Goal: Register for event/course

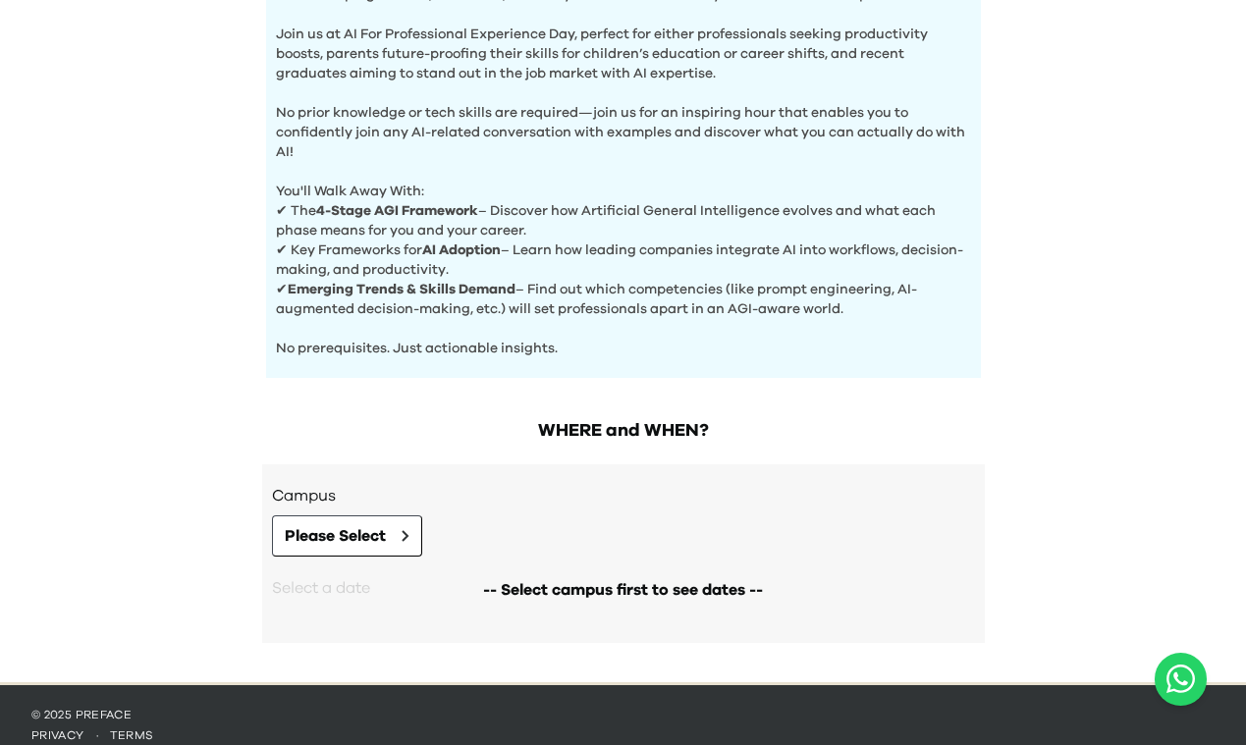
scroll to position [703, 0]
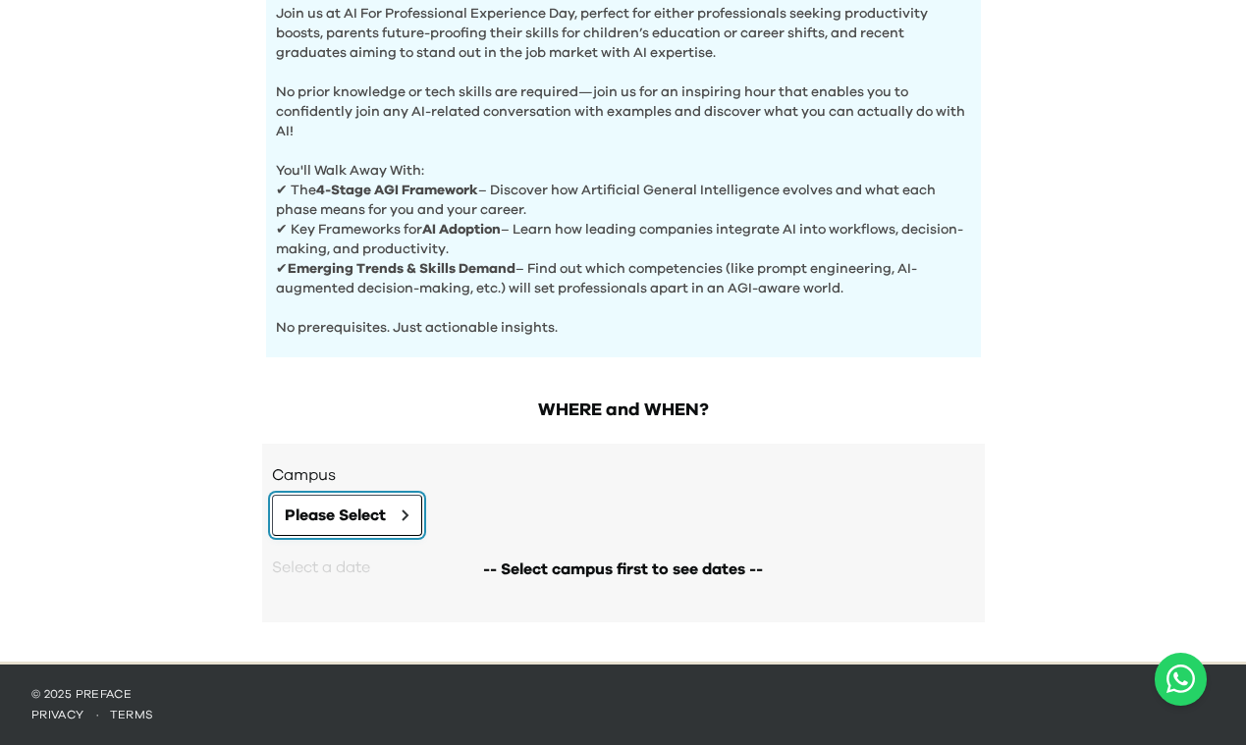
click at [362, 507] on span "Please Select" at bounding box center [335, 516] width 101 height 24
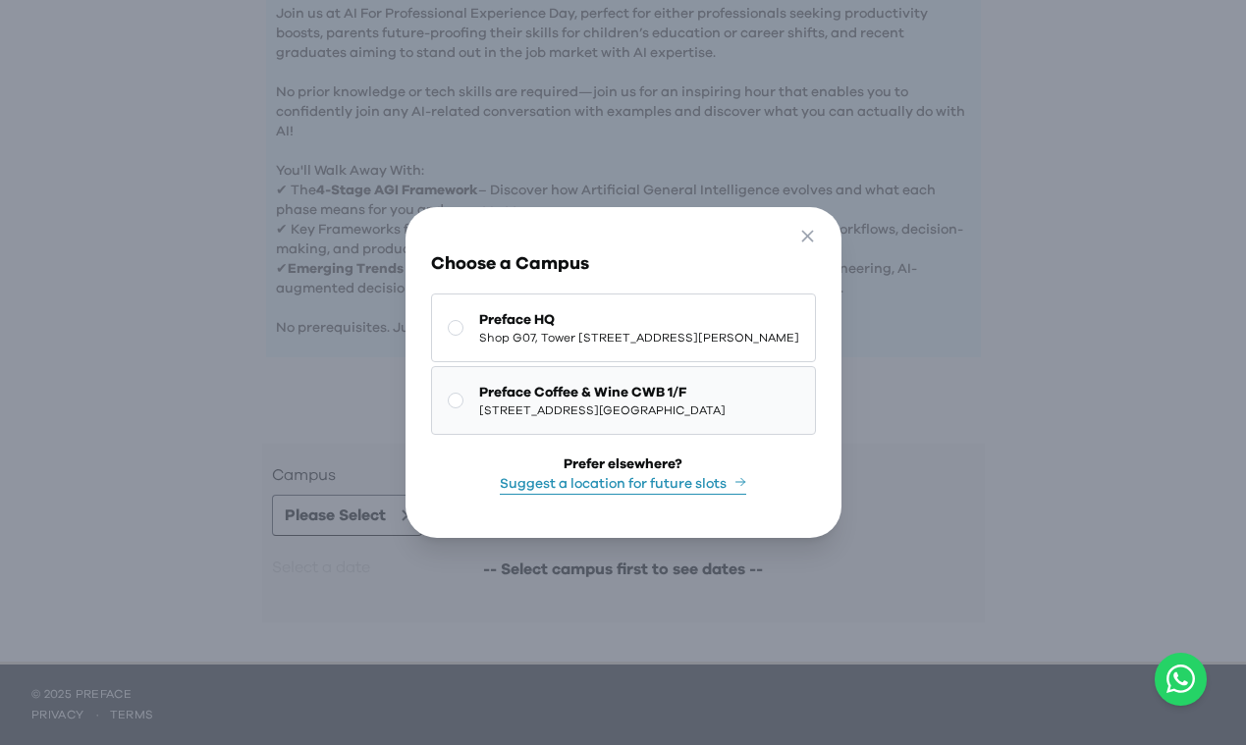
click at [479, 401] on span "Preface Coffee & Wine CWB 1/F" at bounding box center [602, 393] width 246 height 20
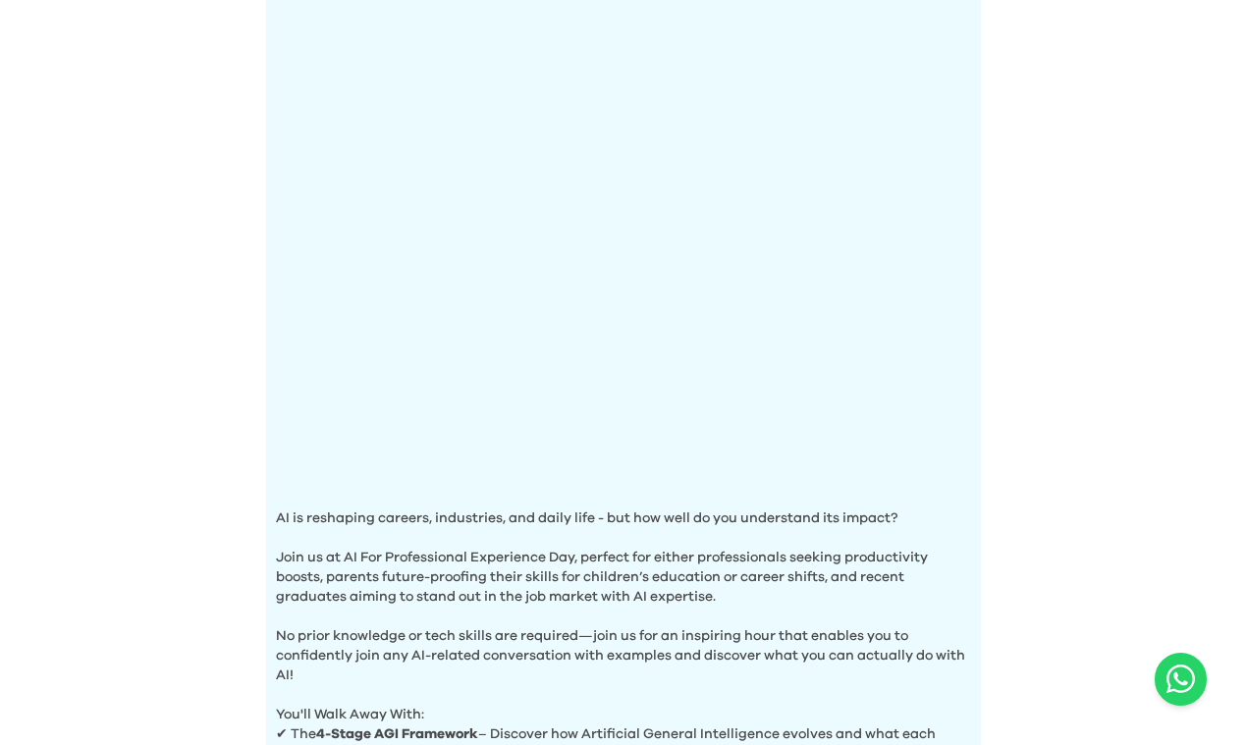
scroll to position [0, 0]
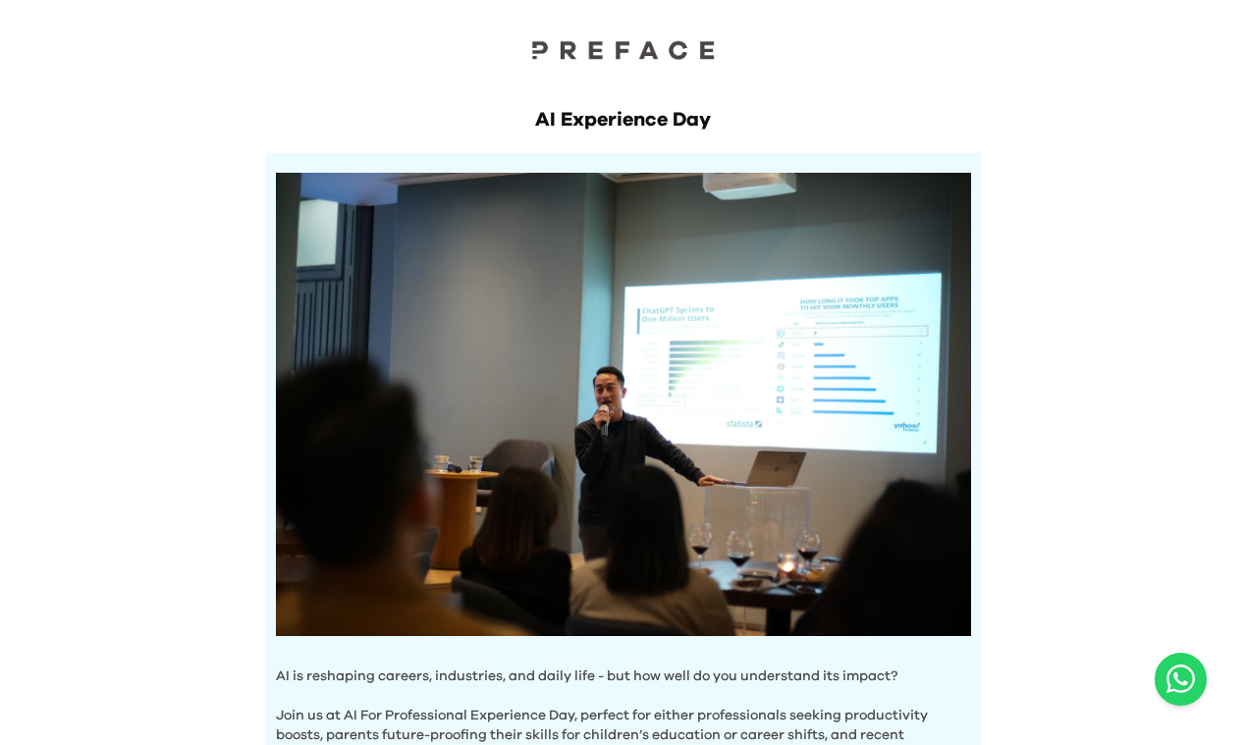
click at [42, 40] on div at bounding box center [623, 33] width 1246 height 67
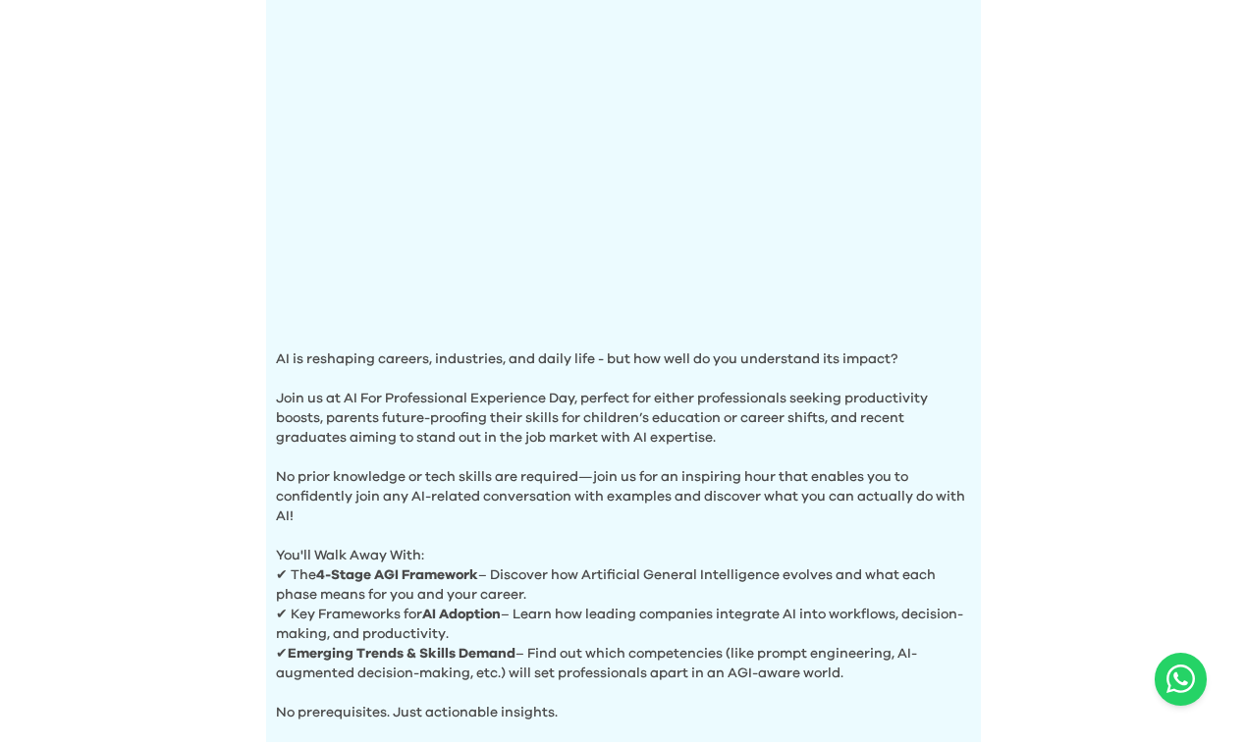
scroll to position [703, 0]
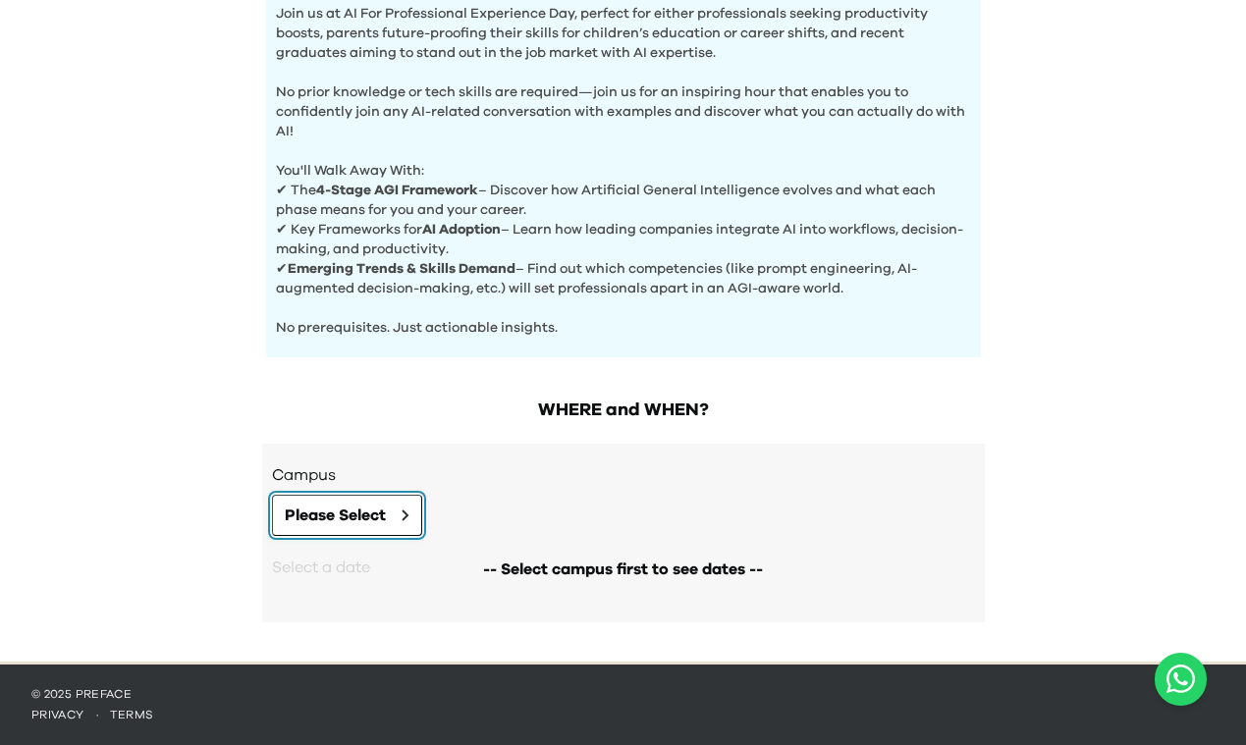
click at [407, 504] on button "Please Select" at bounding box center [347, 515] width 150 height 41
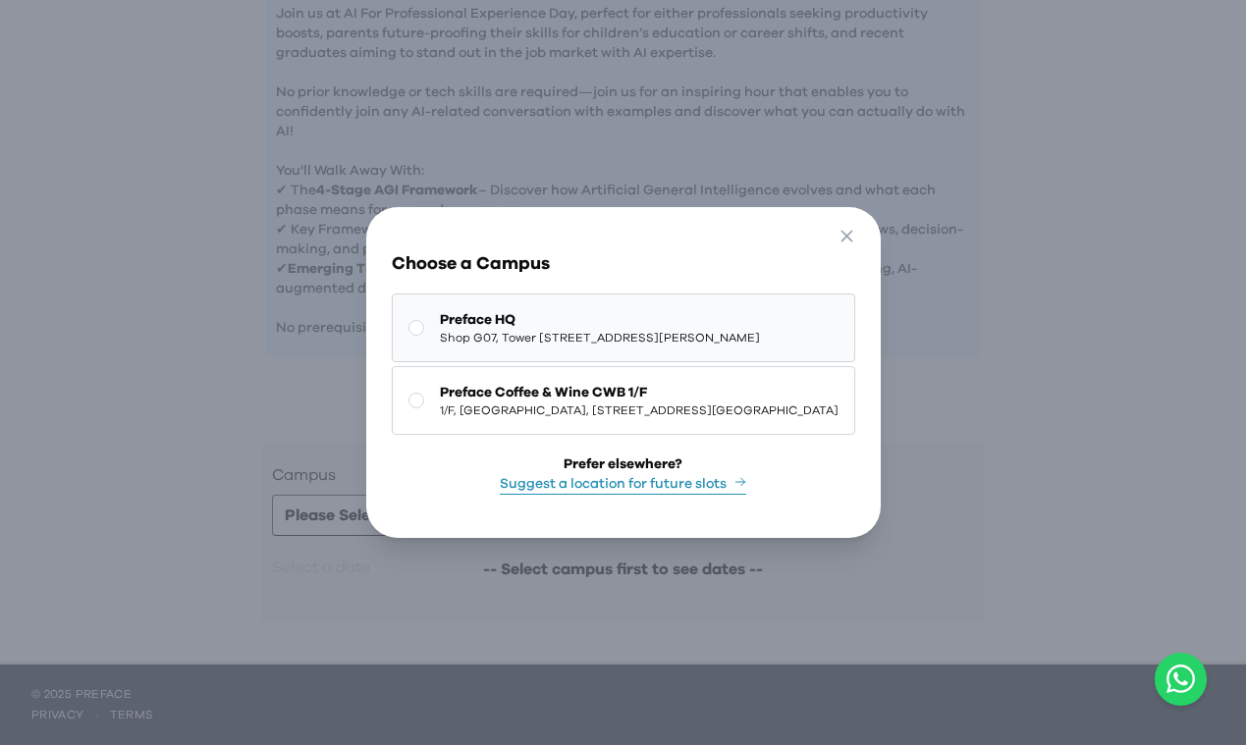
click at [491, 353] on button "Preface HQ Shop G07, Tower 535, 535 Jaffe Road, Causeway Bay | 銅鑼灣謝斐道535號Tower …" at bounding box center [623, 328] width 463 height 69
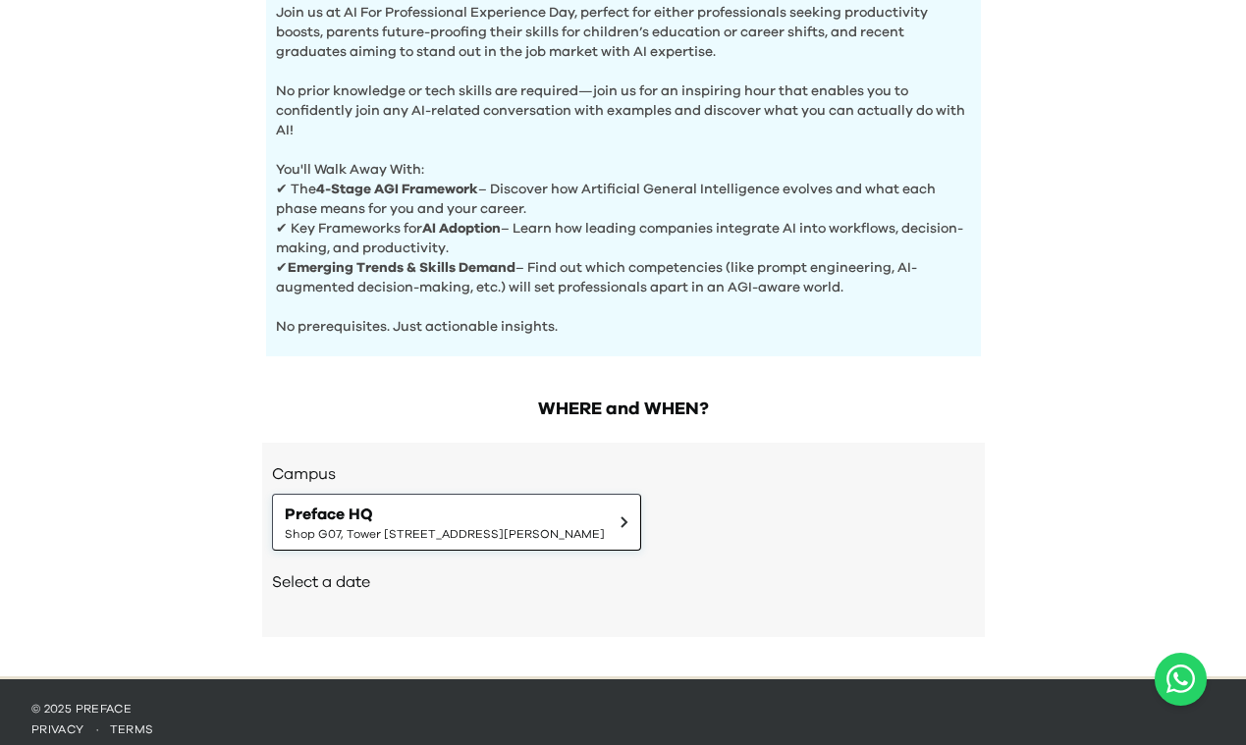
scroll to position [719, 0]
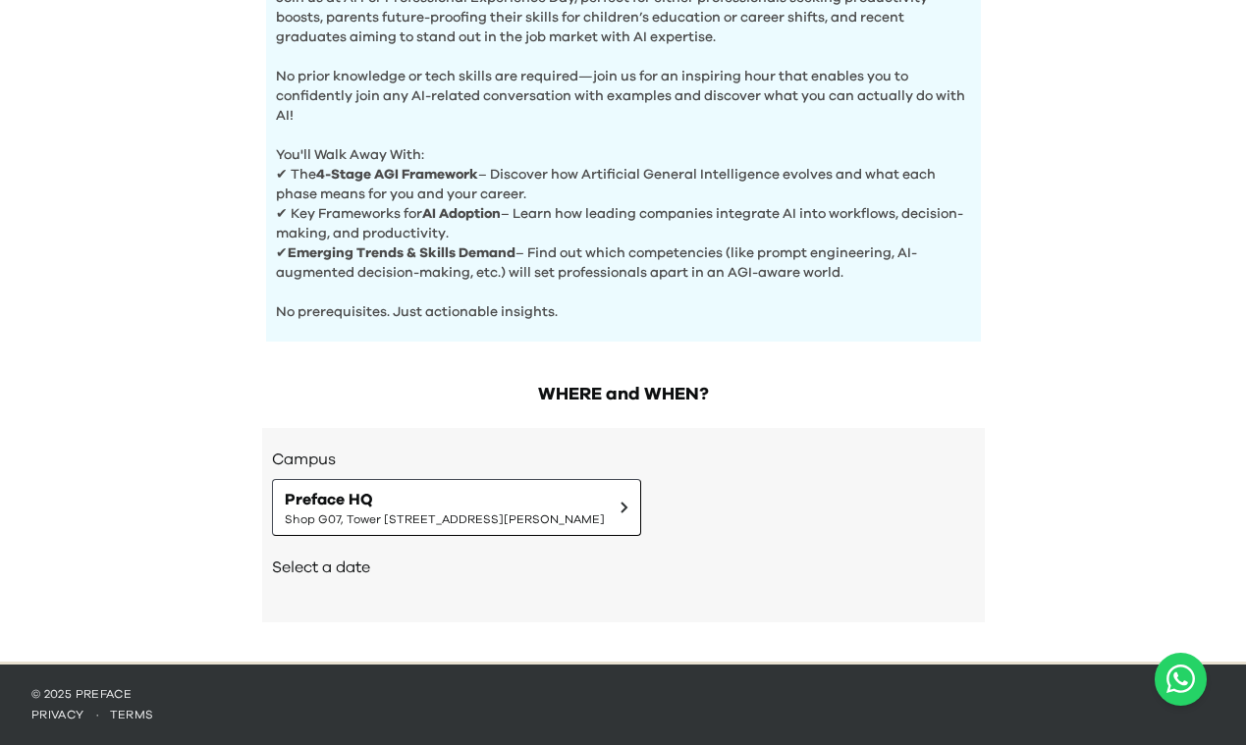
click at [402, 574] on h2 "Select a date" at bounding box center [623, 568] width 703 height 24
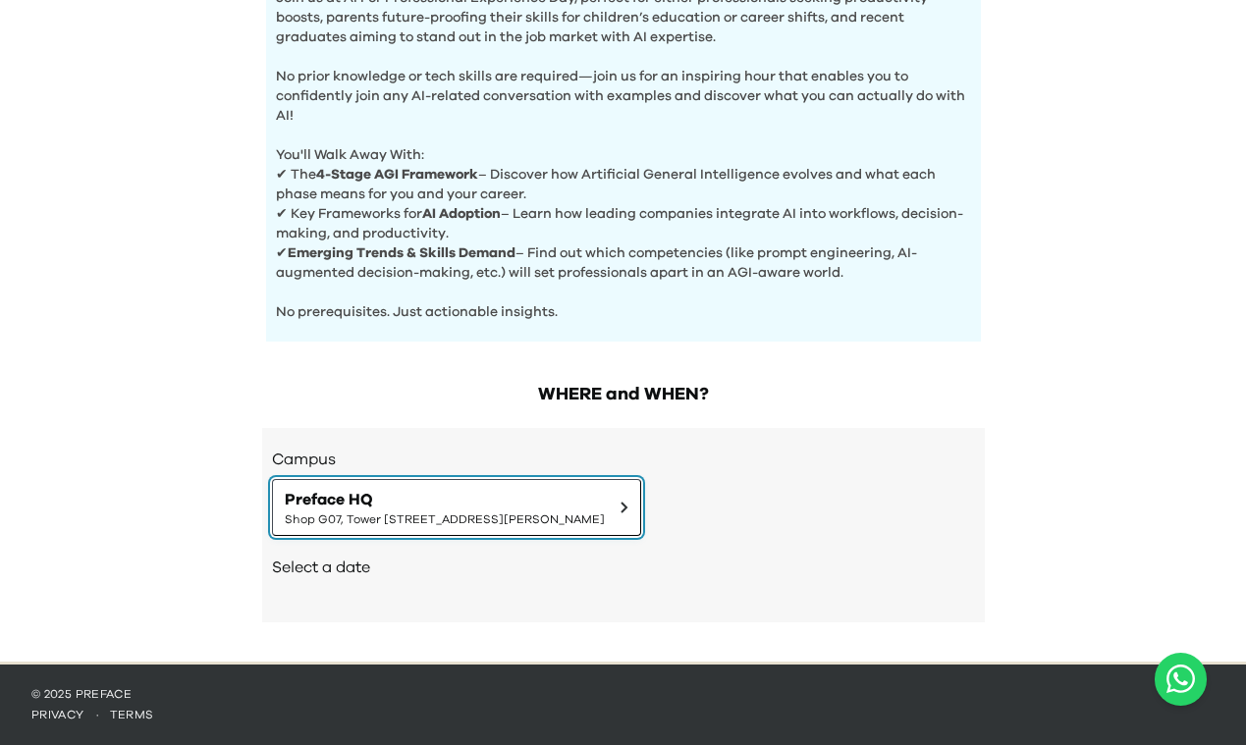
click at [409, 523] on span "Shop G07, Tower [STREET_ADDRESS][PERSON_NAME]" at bounding box center [445, 519] width 320 height 16
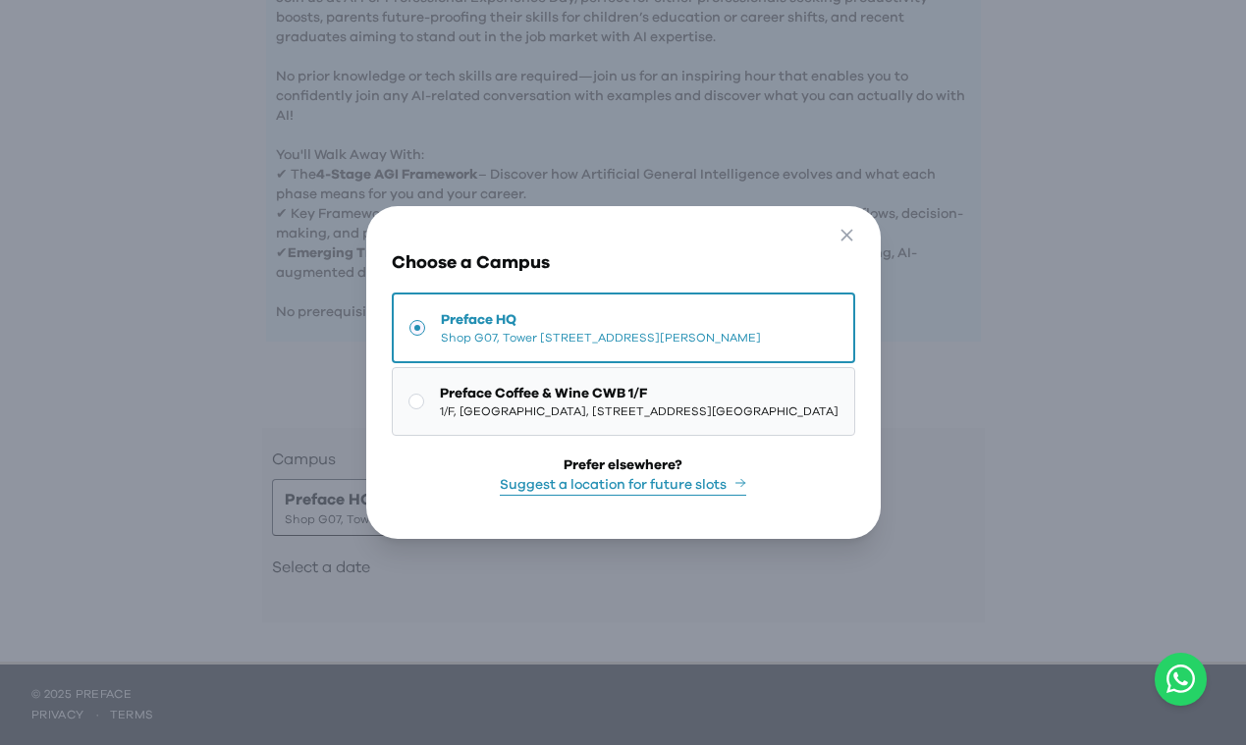
click at [460, 406] on span "[STREET_ADDRESS][GEOGRAPHIC_DATA]" at bounding box center [639, 411] width 399 height 16
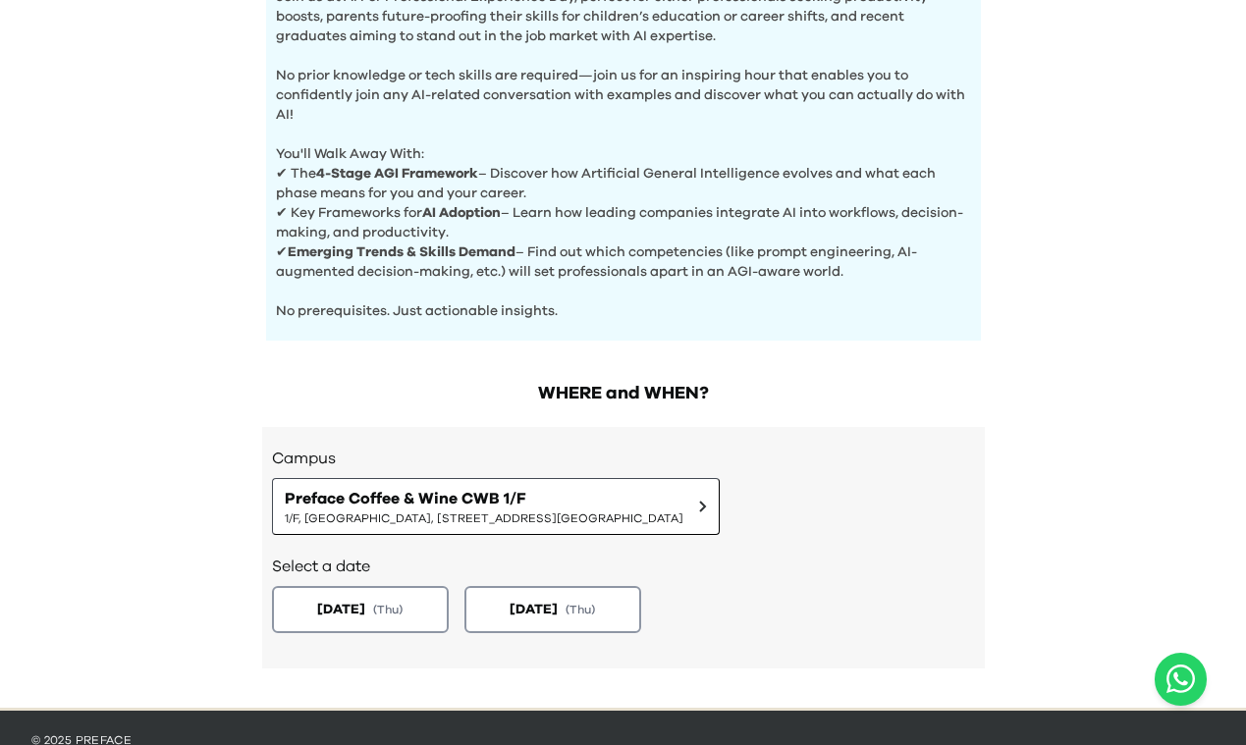
scroll to position [766, 0]
